Goal: Browse casually

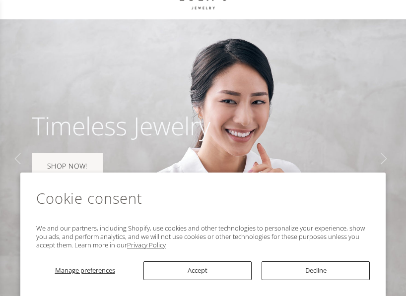
scroll to position [82, 0]
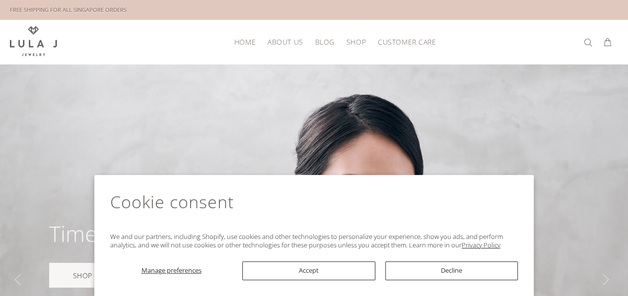
click at [342, 261] on div "Manage preferences Accept Decline" at bounding box center [314, 267] width 408 height 26
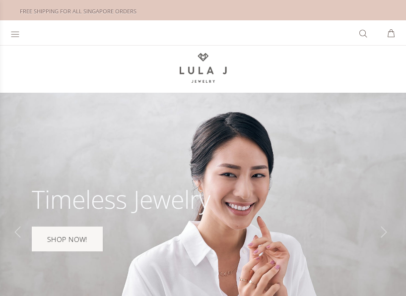
scroll to position [82, 0]
